Goal: Transaction & Acquisition: Purchase product/service

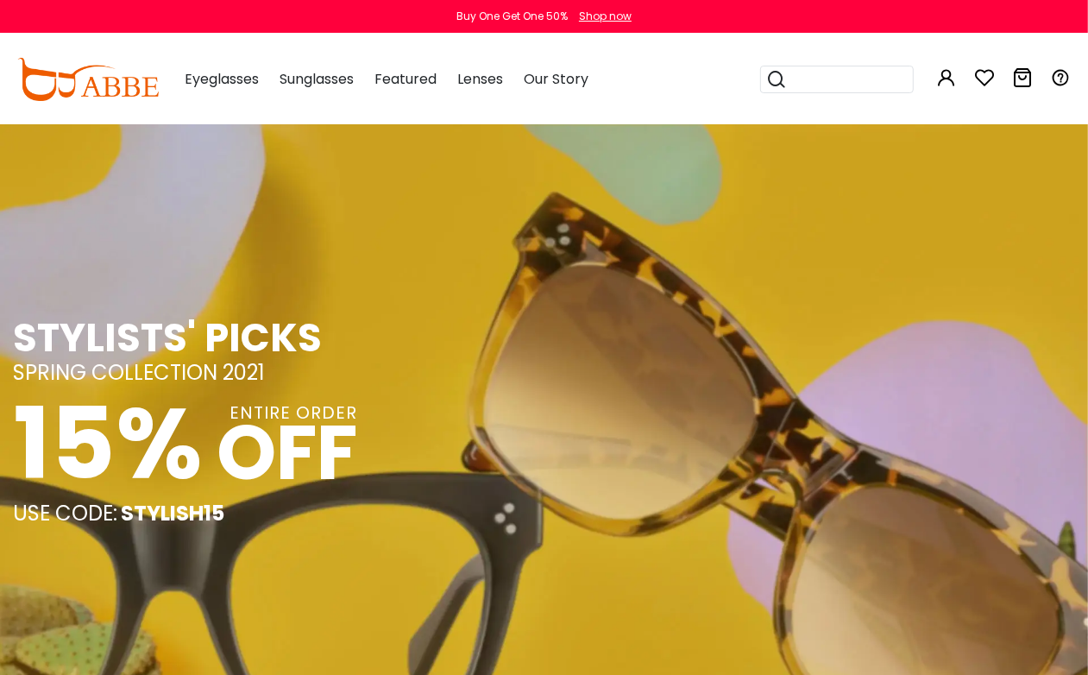
drag, startPoint x: 399, startPoint y: 441, endPoint x: 399, endPoint y: 361, distance: 80.2
click at [399, 380] on div "STYLISTS' PICKS SPRING COLLECTION 2021 15% ENTIRE ORDER OFF USE CODE: STYLISH15" at bounding box center [544, 420] width 1062 height 210
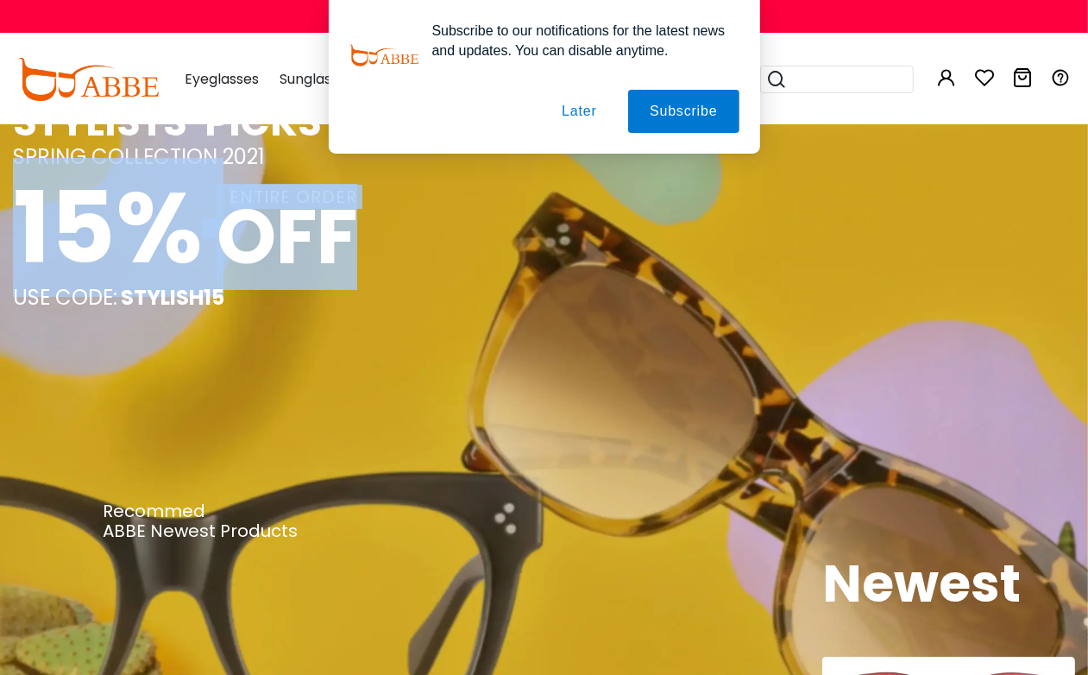
click at [576, 102] on button "Later" at bounding box center [579, 111] width 78 height 43
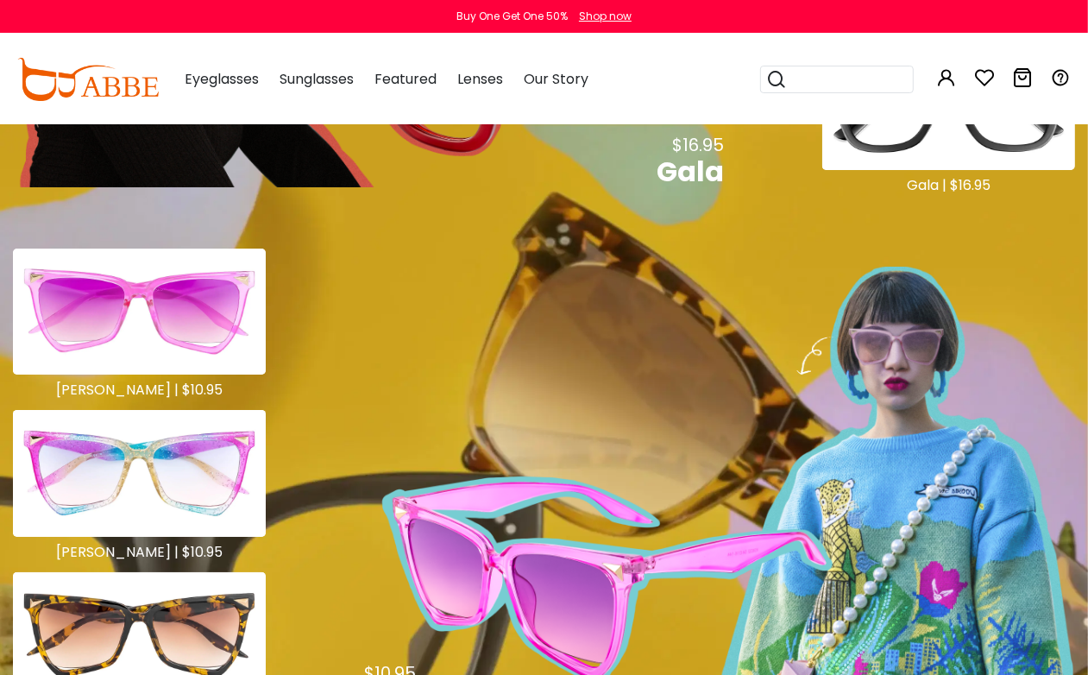
scroll to position [1294, 0]
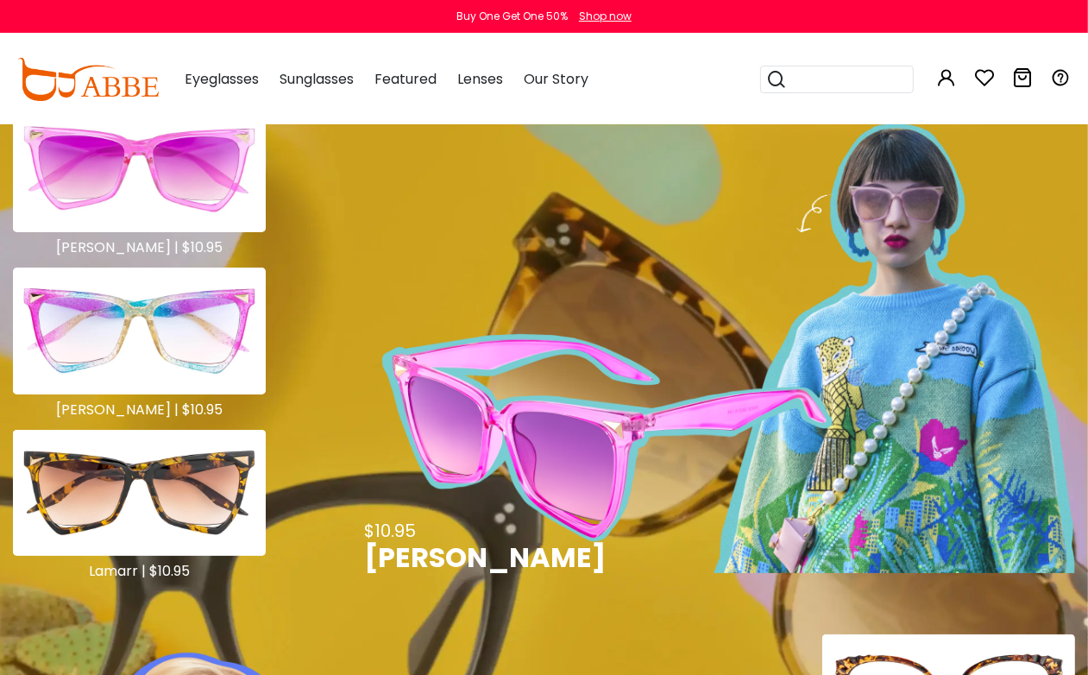
click at [173, 309] on img at bounding box center [139, 330] width 253 height 126
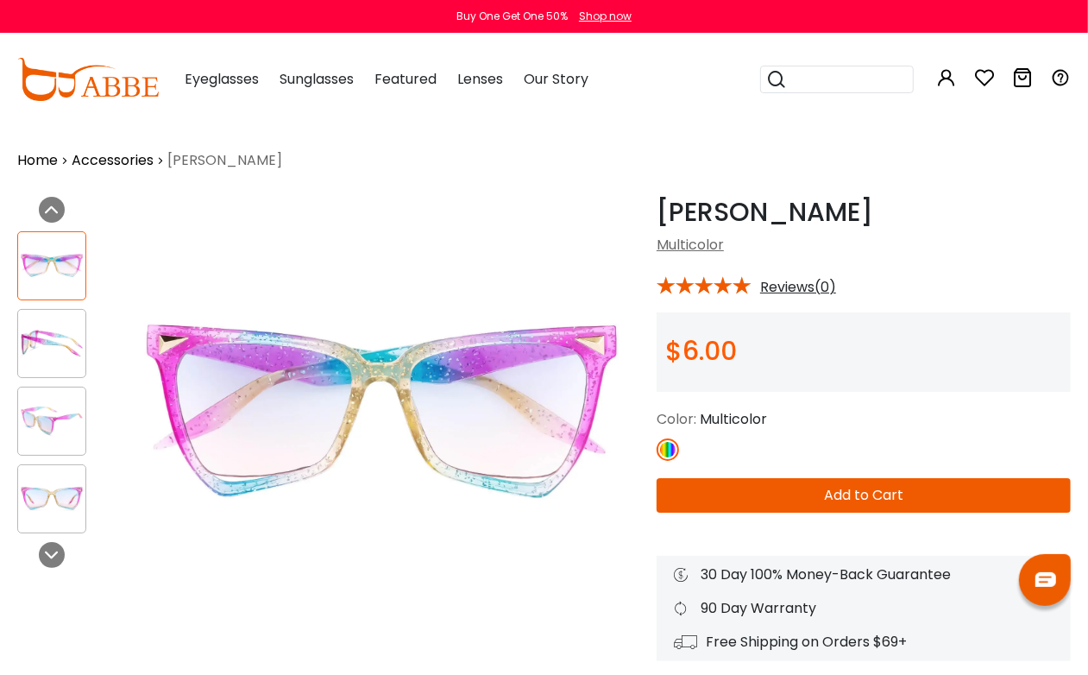
click at [768, 493] on button "Add to Cart" at bounding box center [863, 495] width 414 height 35
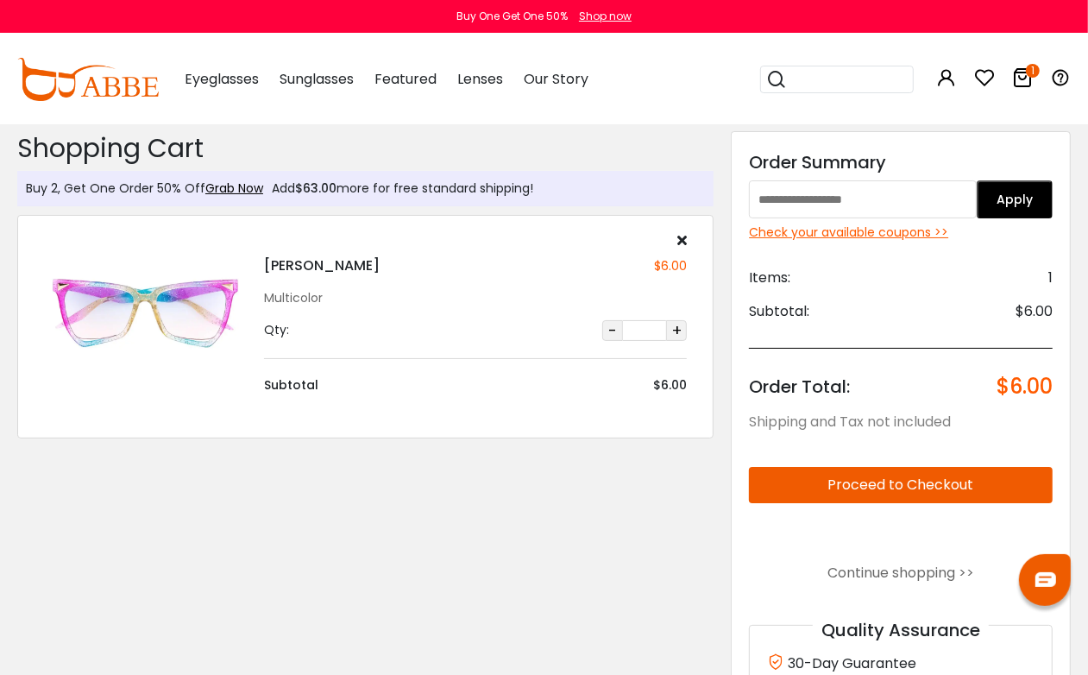
click at [675, 338] on button "+" at bounding box center [676, 330] width 21 height 21
click at [677, 337] on button "+" at bounding box center [676, 330] width 21 height 21
click at [850, 205] on input "text" at bounding box center [863, 199] width 228 height 38
paste input "*********"
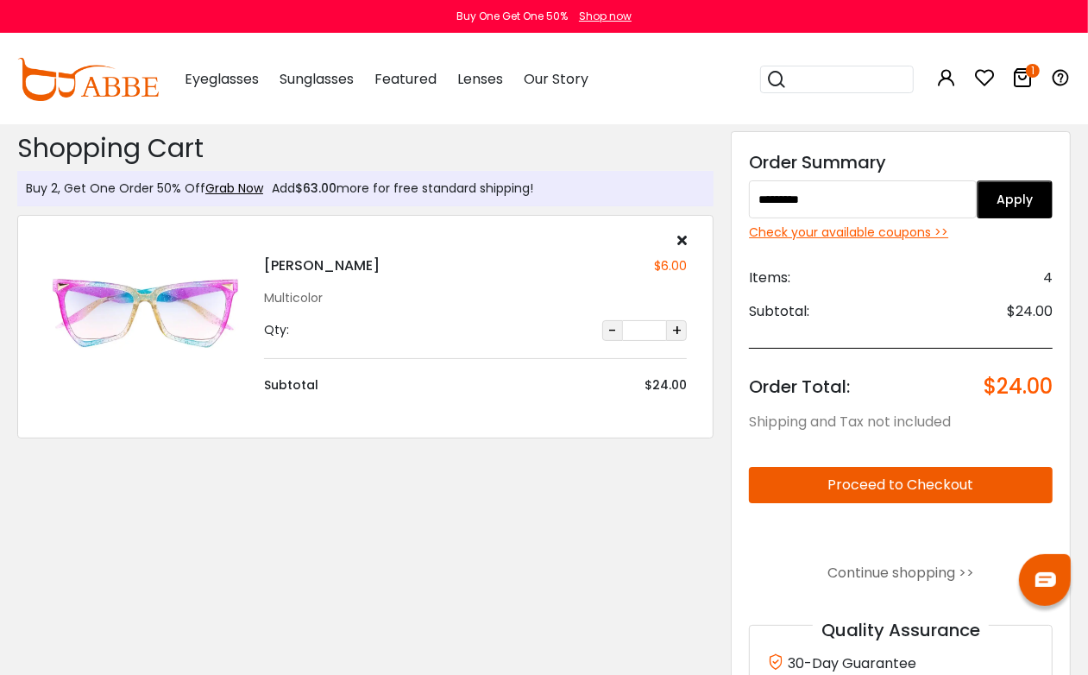
type input "*********"
click at [1012, 197] on button "Apply" at bounding box center [1014, 199] width 76 height 38
